Goal: Task Accomplishment & Management: Complete application form

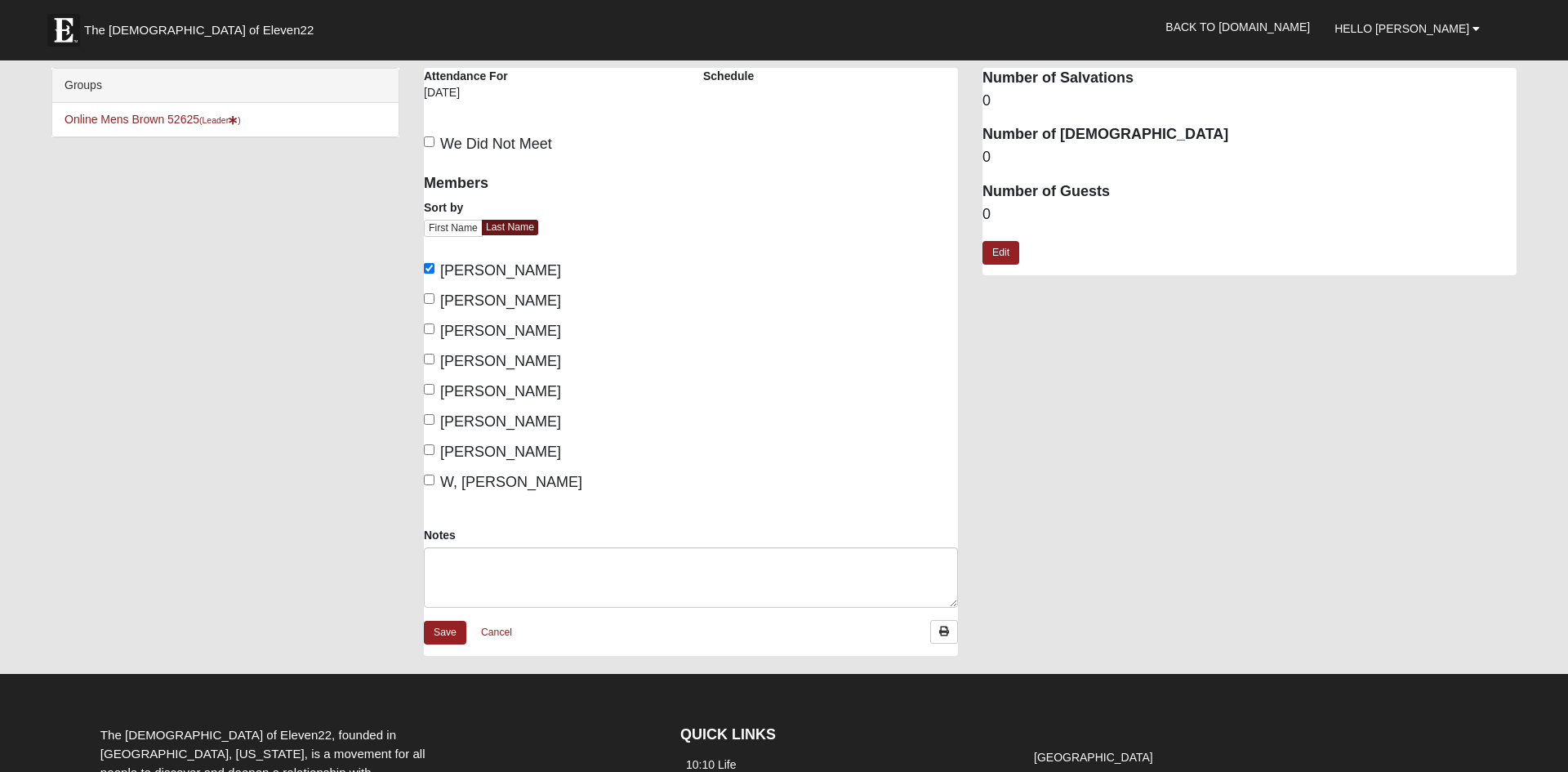
click at [426, 305] on label "[PERSON_NAME]" at bounding box center [492, 301] width 137 height 22
click at [426, 304] on input "[PERSON_NAME]" at bounding box center [429, 298] width 11 height 11
checkbox input "true"
click at [430, 330] on input "[PERSON_NAME]" at bounding box center [429, 329] width 11 height 11
checkbox input "true"
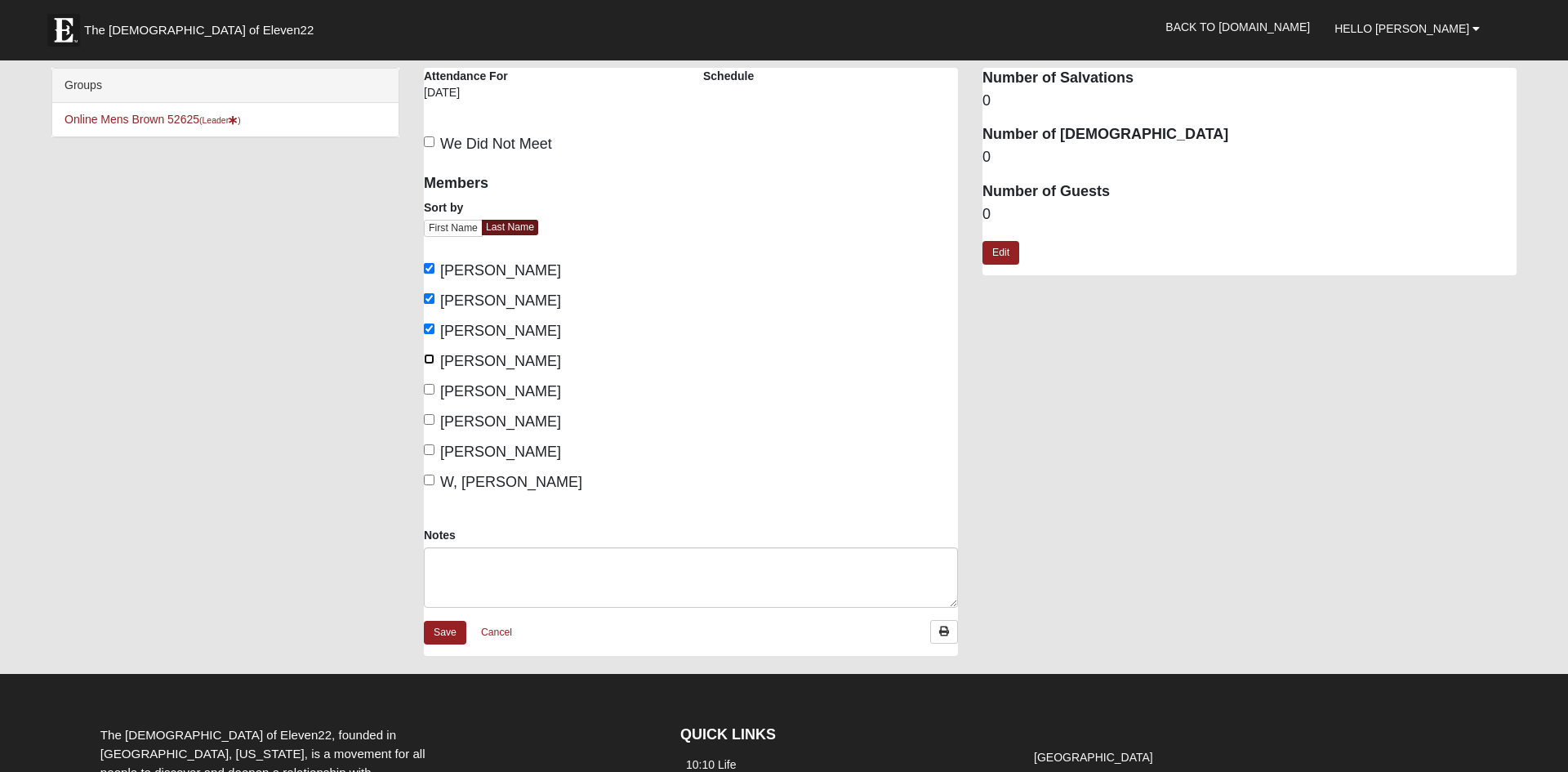
click at [433, 362] on input "[PERSON_NAME]" at bounding box center [429, 358] width 11 height 11
checkbox input "true"
click at [436, 381] on label "[PERSON_NAME]" at bounding box center [492, 391] width 137 height 22
click at [434, 384] on input "[PERSON_NAME]" at bounding box center [429, 389] width 11 height 11
checkbox input "true"
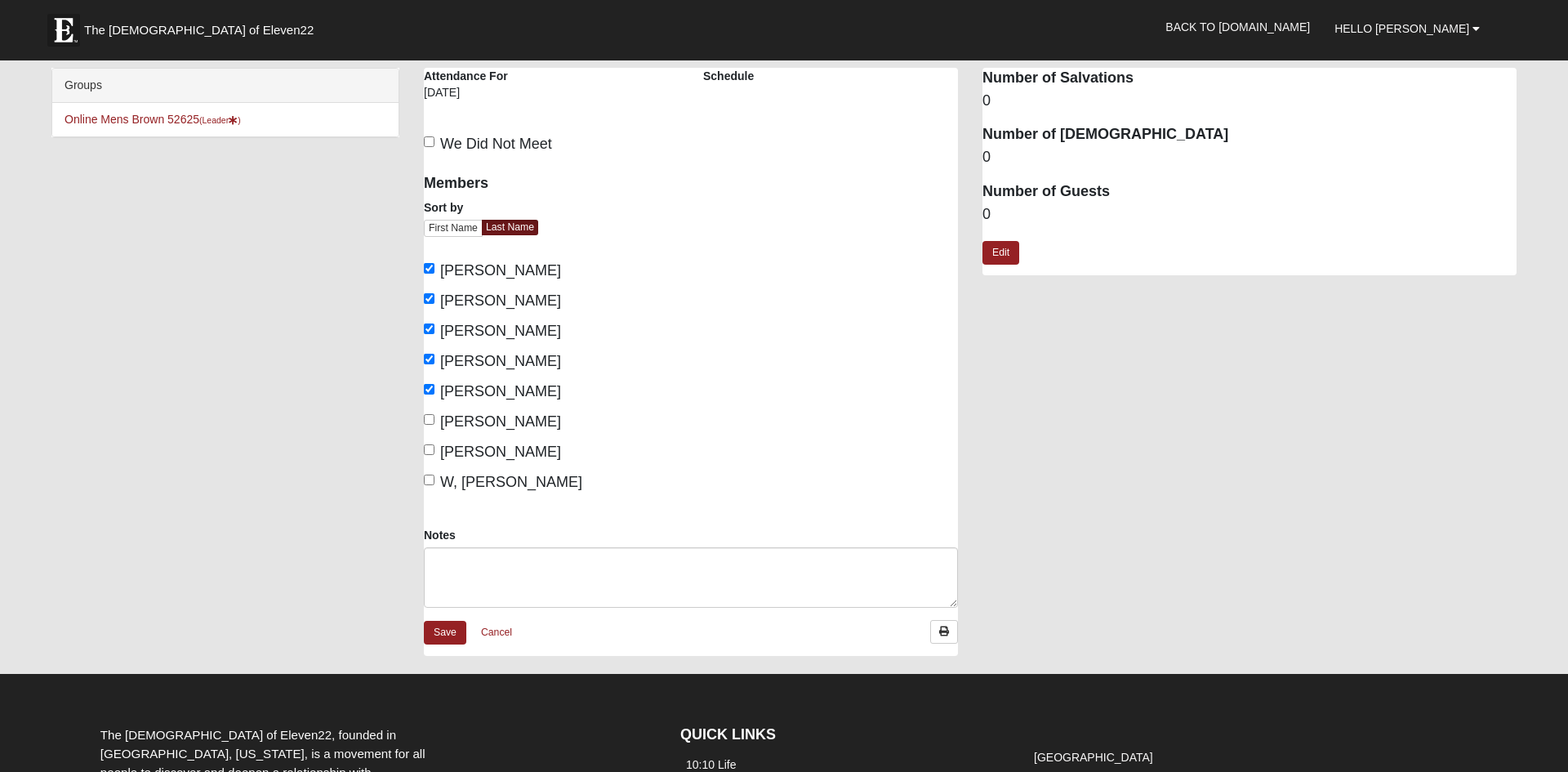
click at [434, 410] on div "Members Sort by First Name Last Name [PERSON_NAME], [PERSON_NAME], [PERSON_NAME…" at bounding box center [551, 329] width 255 height 330
click at [430, 420] on input "[PERSON_NAME]" at bounding box center [429, 419] width 11 height 11
checkbox input "true"
click at [429, 452] on input "[PERSON_NAME]" at bounding box center [429, 449] width 11 height 11
checkbox input "true"
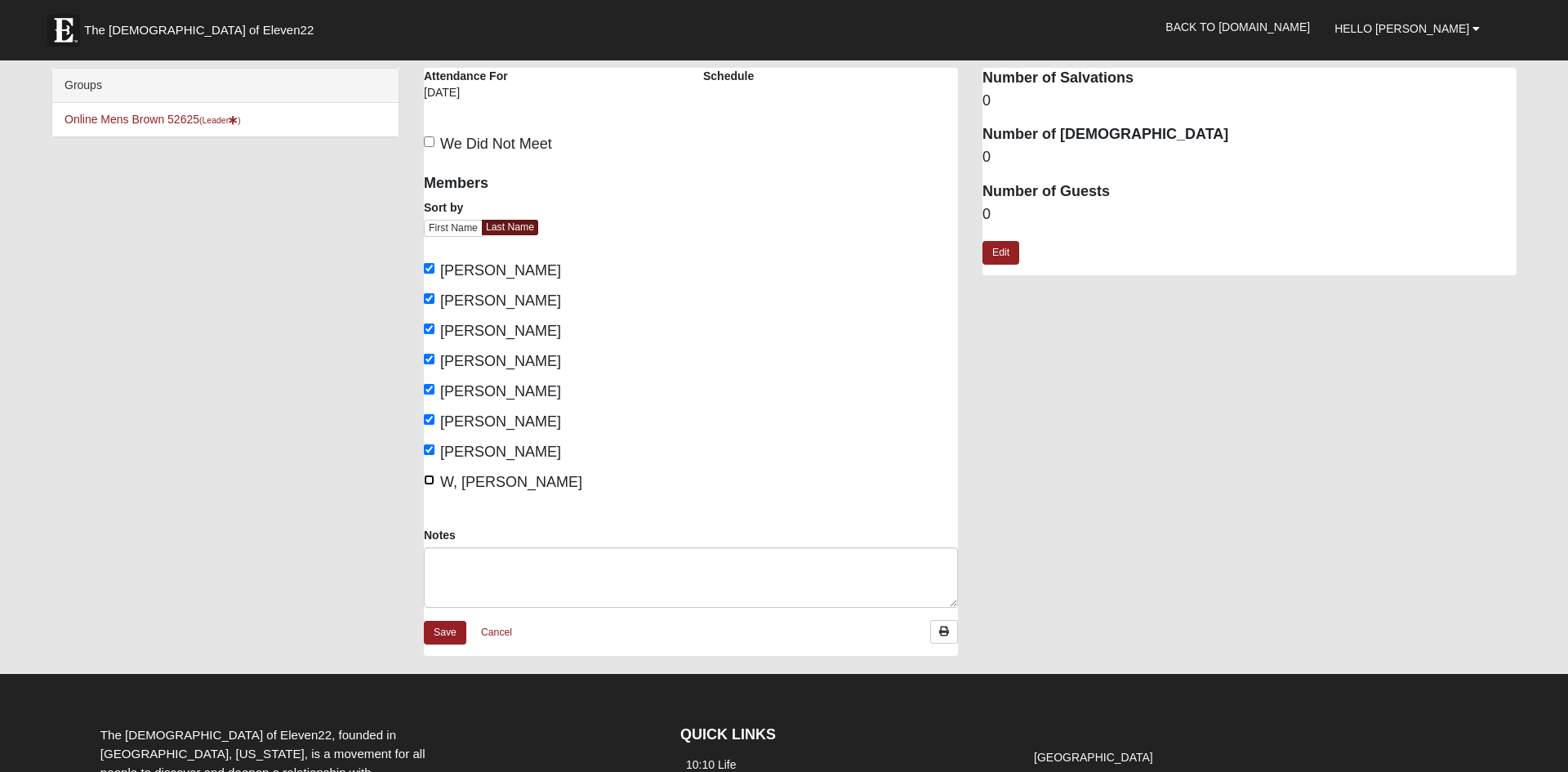
click at [428, 478] on input "W, [PERSON_NAME]" at bounding box center [429, 480] width 11 height 11
checkbox input "true"
click at [440, 628] on link "Save" at bounding box center [444, 632] width 42 height 24
